Goal: Complete application form

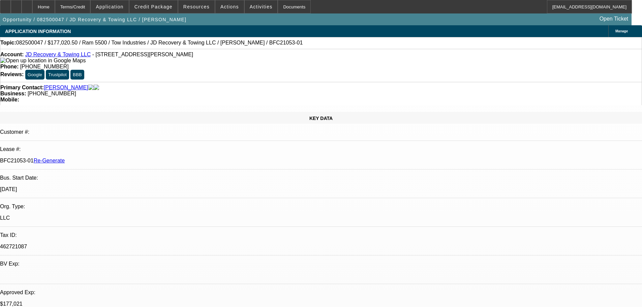
select select "3"
select select "0"
select select "0.1"
select select "5"
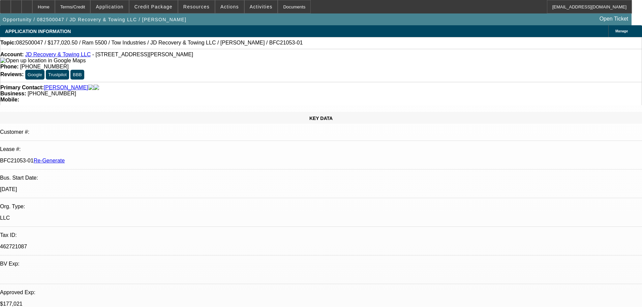
scroll to position [67, 0]
click at [256, 11] on span at bounding box center [261, 7] width 33 height 16
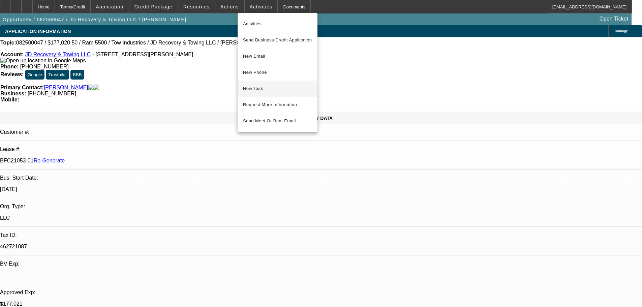
click at [278, 92] on span "New Task" at bounding box center [277, 89] width 69 height 8
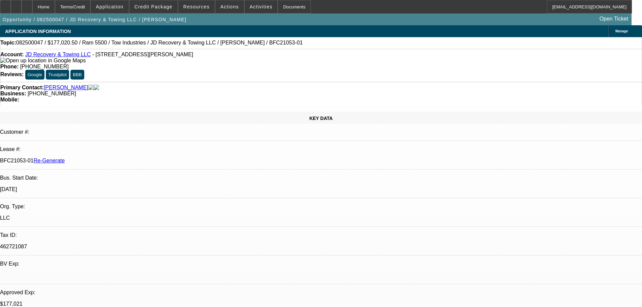
select select "3"
select select "0"
select select "0.1"
select select "5"
